Goal: Purchase product/service

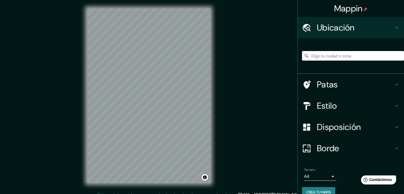
click at [365, 55] on input "Elige tu ciudad o zona" at bounding box center [353, 56] width 102 height 10
type input "[GEOGRAPHIC_DATA], [GEOGRAPHIC_DATA], [GEOGRAPHIC_DATA]"
click at [377, 107] on h4 "Estilo" at bounding box center [355, 105] width 77 height 11
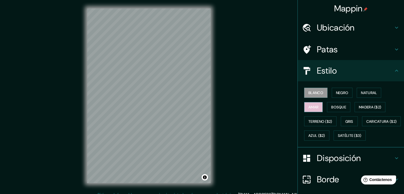
click at [314, 107] on font "Amar" at bounding box center [314, 107] width 10 height 5
click at [338, 95] on font "Negro" at bounding box center [342, 92] width 12 height 7
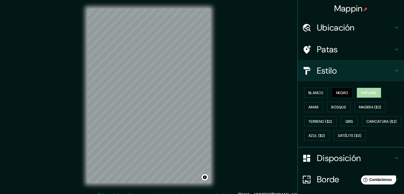
click at [365, 94] on font "Natural" at bounding box center [369, 92] width 16 height 5
click at [338, 109] on font "Bosque" at bounding box center [338, 107] width 15 height 5
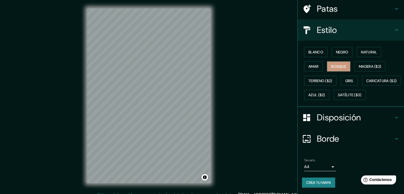
scroll to position [54, 0]
click at [322, 186] on font "Crea tu mapa" at bounding box center [318, 182] width 25 height 7
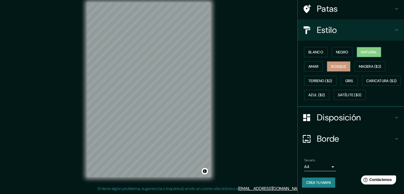
click at [357, 47] on button "Natural" at bounding box center [369, 52] width 24 height 10
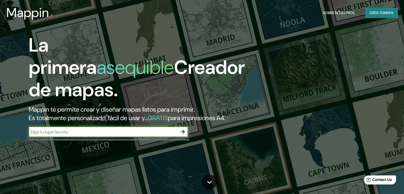
click at [377, 14] on font "Crea tu" at bounding box center [377, 12] width 14 height 5
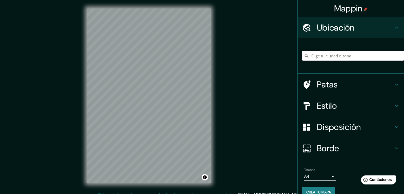
click at [323, 59] on input "Elige tu ciudad o zona" at bounding box center [353, 56] width 102 height 10
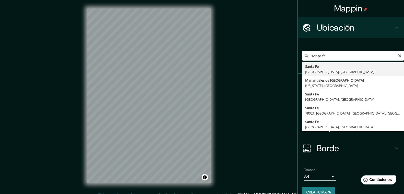
type input "[GEOGRAPHIC_DATA], [GEOGRAPHIC_DATA], [GEOGRAPHIC_DATA]"
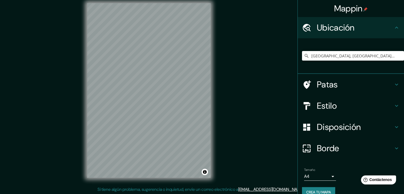
scroll to position [6, 0]
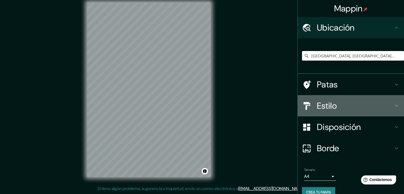
click at [332, 103] on font "Estilo" at bounding box center [327, 105] width 20 height 11
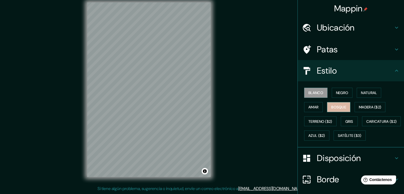
click at [338, 105] on font "Bosque" at bounding box center [338, 107] width 15 height 5
